Goal: Task Accomplishment & Management: Manage account settings

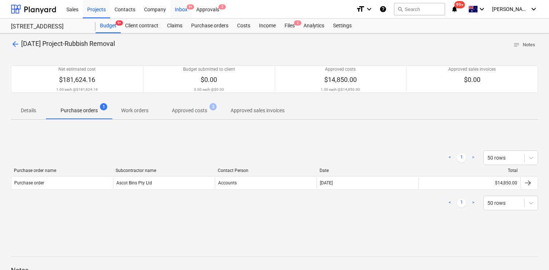
click at [183, 11] on div "Inbox 9+" at bounding box center [181, 9] width 22 height 19
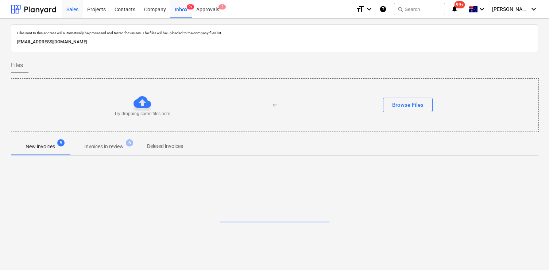
click at [81, 11] on div "Sales" at bounding box center [72, 9] width 21 height 19
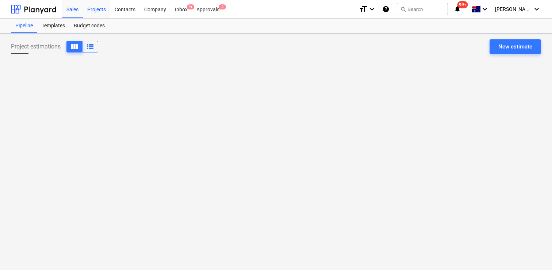
click at [98, 10] on div "Projects" at bounding box center [96, 9] width 27 height 19
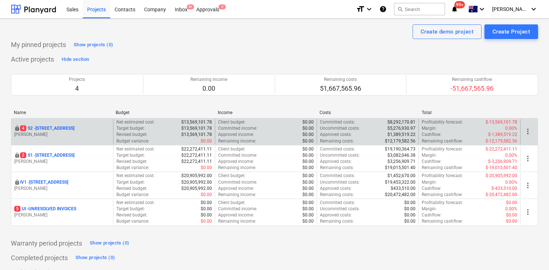
click at [64, 128] on p "[STREET_ADDRESS]" at bounding box center [47, 129] width 54 height 6
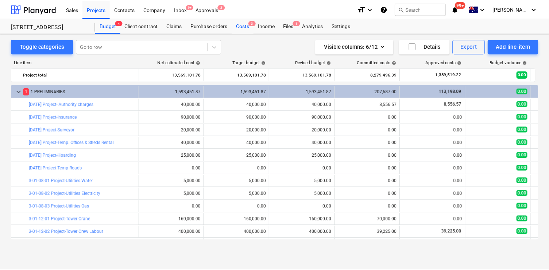
scroll to position [78, 0]
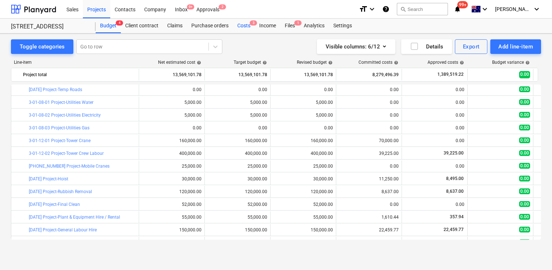
click at [245, 27] on div "Costs 3" at bounding box center [244, 26] width 22 height 15
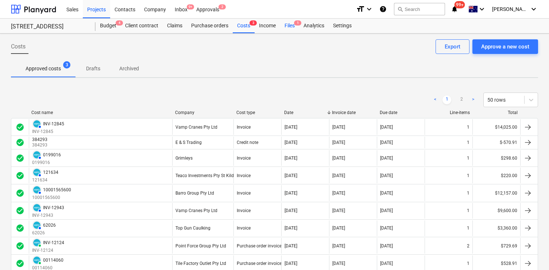
click at [284, 26] on div "Files 1" at bounding box center [289, 26] width 19 height 15
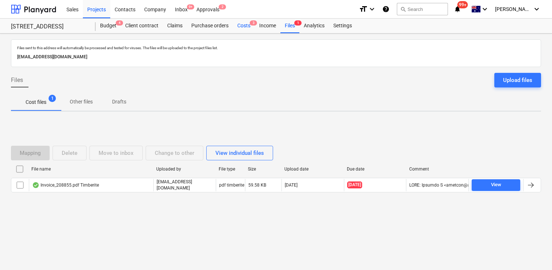
click at [244, 24] on div "Costs 3" at bounding box center [244, 26] width 22 height 15
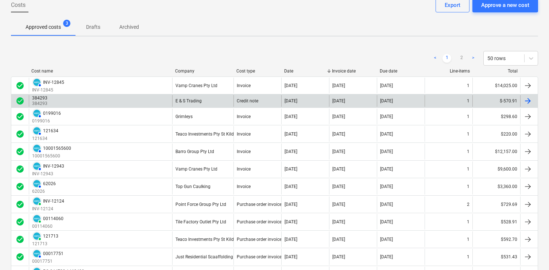
scroll to position [42, 0]
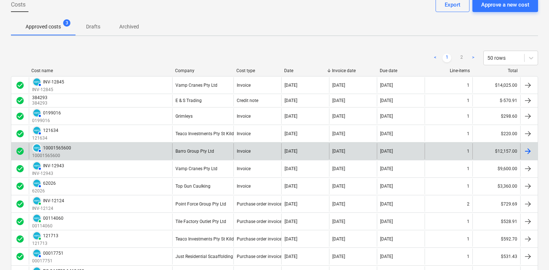
click at [137, 149] on div "AUTHORISED 10001565600 10001565600" at bounding box center [100, 151] width 143 height 16
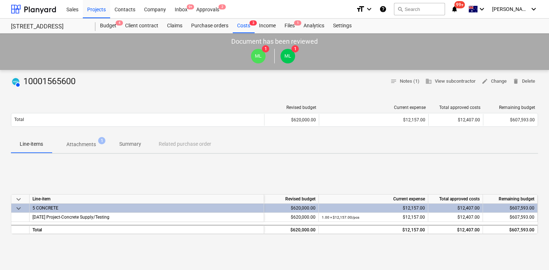
click at [94, 149] on span "Attachments 1" at bounding box center [81, 144] width 59 height 13
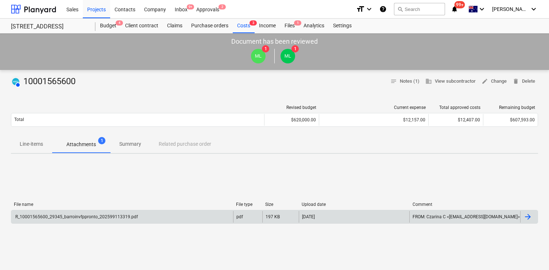
click at [109, 218] on div "R_10001565600_29345_barroinvfppronto_202599113319.pdf" at bounding box center [76, 217] width 124 height 5
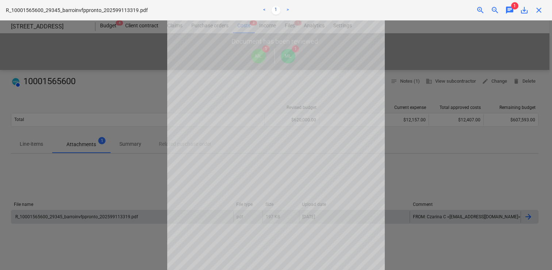
scroll to position [59, 0]
click at [119, 78] on div at bounding box center [276, 145] width 552 height 250
click at [537, 13] on span "close" at bounding box center [538, 10] width 9 height 9
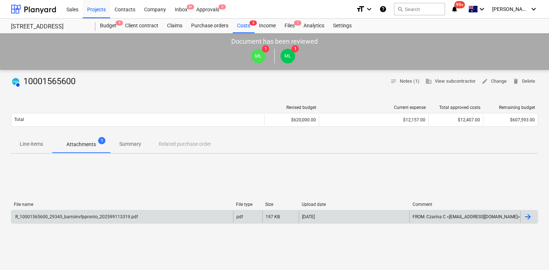
click at [111, 217] on div "R_10001565600_29345_barroinvfppronto_202599113319.pdf" at bounding box center [76, 217] width 124 height 5
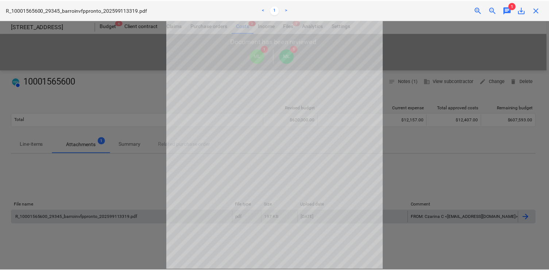
scroll to position [59, 0]
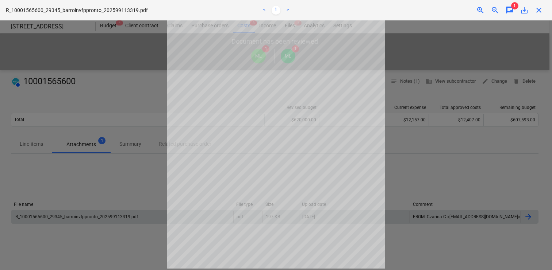
click at [111, 114] on div at bounding box center [276, 145] width 552 height 250
click at [541, 9] on span "close" at bounding box center [538, 10] width 9 height 9
